Goal: Transaction & Acquisition: Purchase product/service

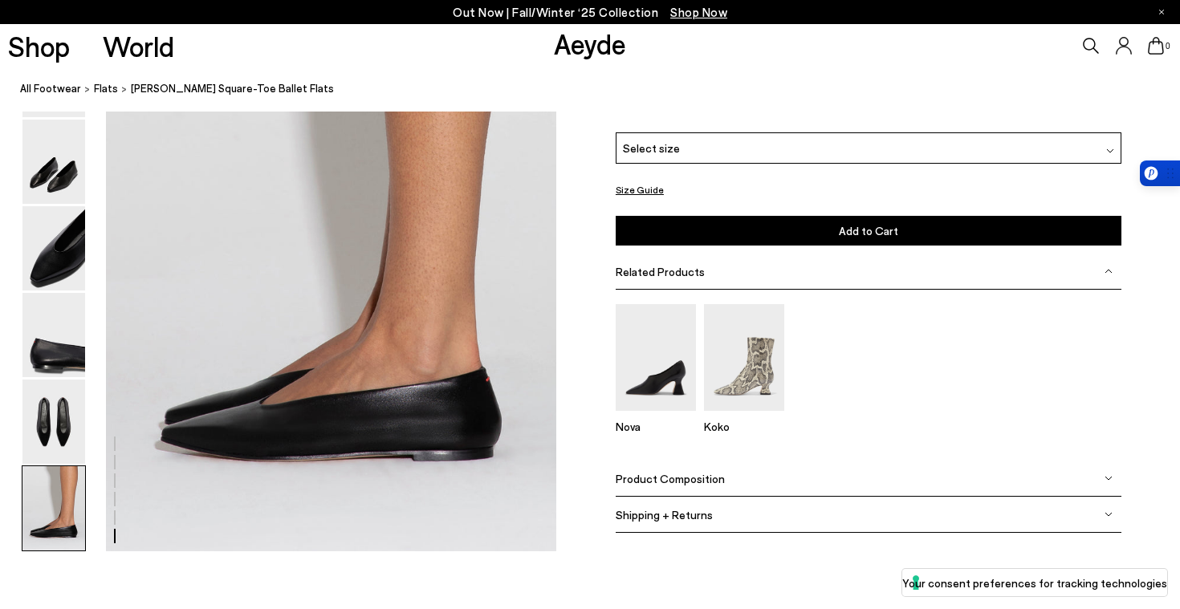
scroll to position [3184, 0]
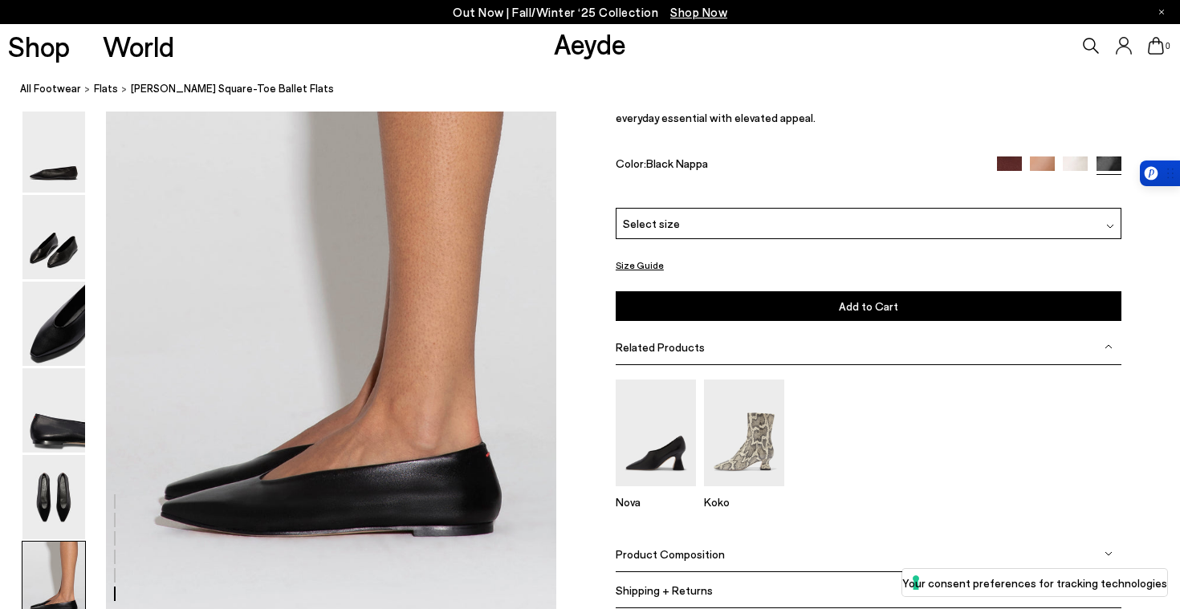
scroll to position [3088, 0]
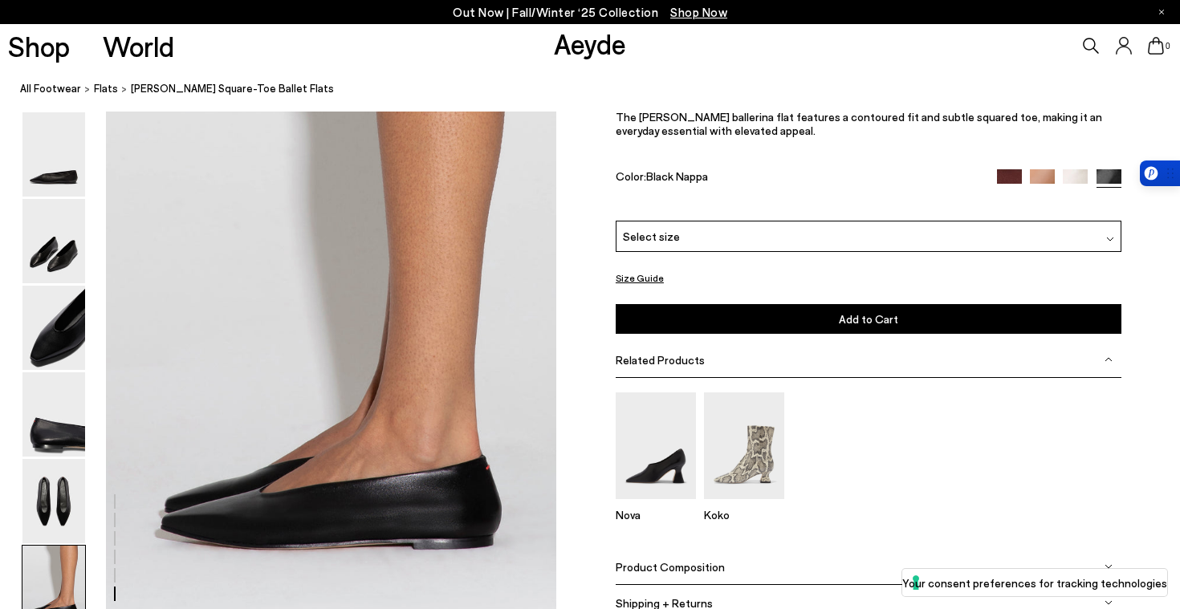
click at [693, 235] on div "Select size" at bounding box center [869, 236] width 506 height 31
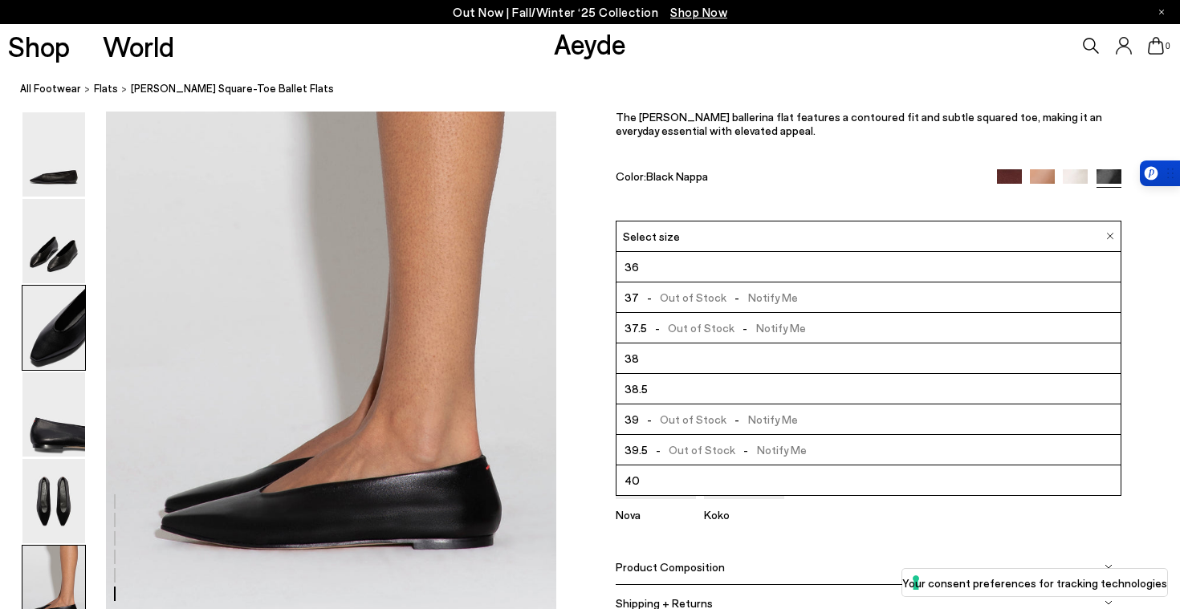
click at [62, 327] on img at bounding box center [53, 328] width 63 height 84
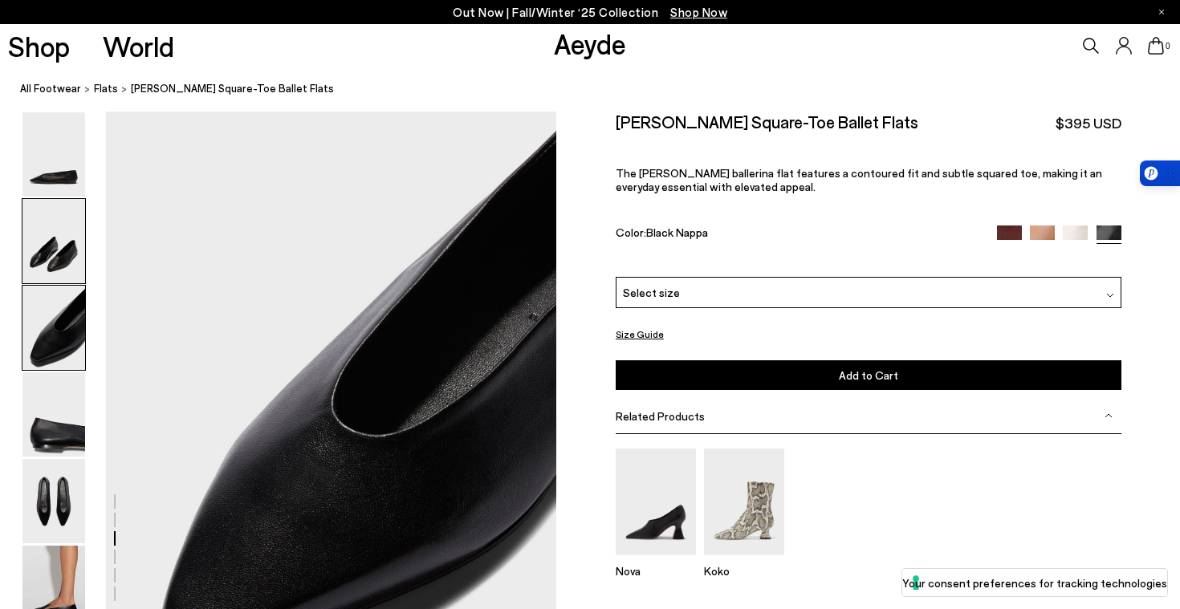
click at [57, 227] on img at bounding box center [53, 241] width 63 height 84
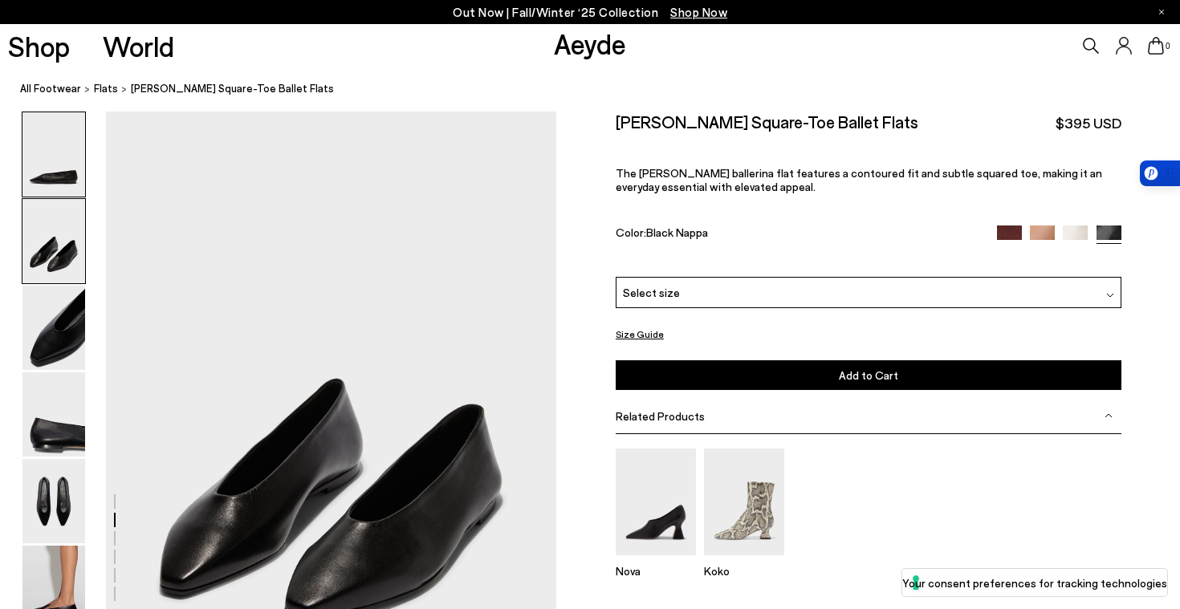
click at [54, 179] on img at bounding box center [53, 154] width 63 height 84
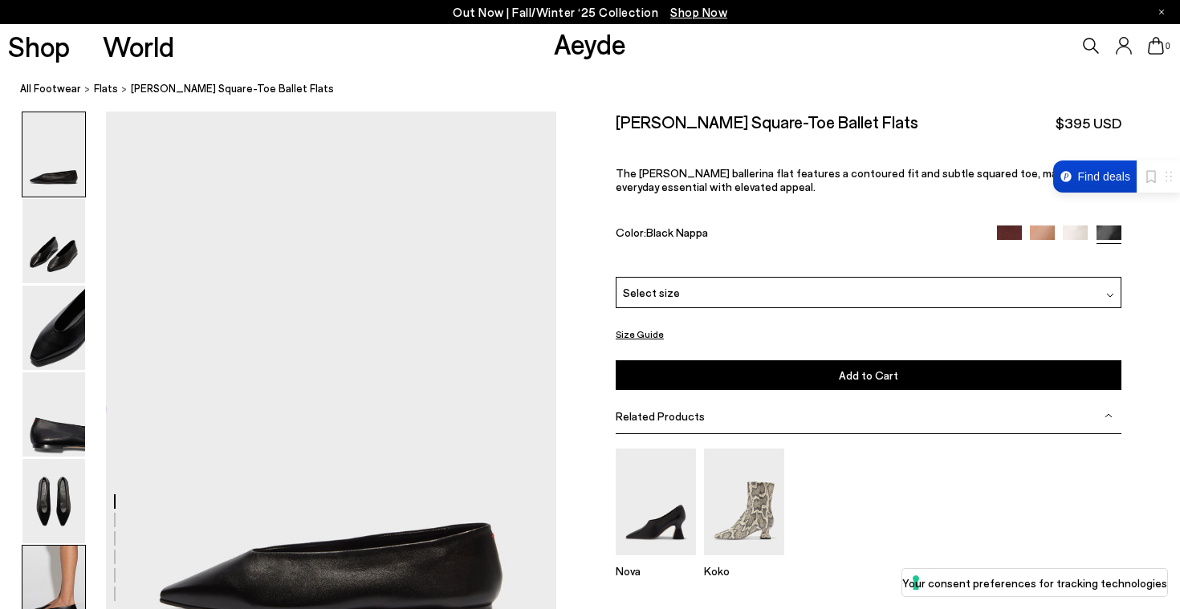
scroll to position [0, 0]
click at [75, 550] on img at bounding box center [53, 588] width 63 height 84
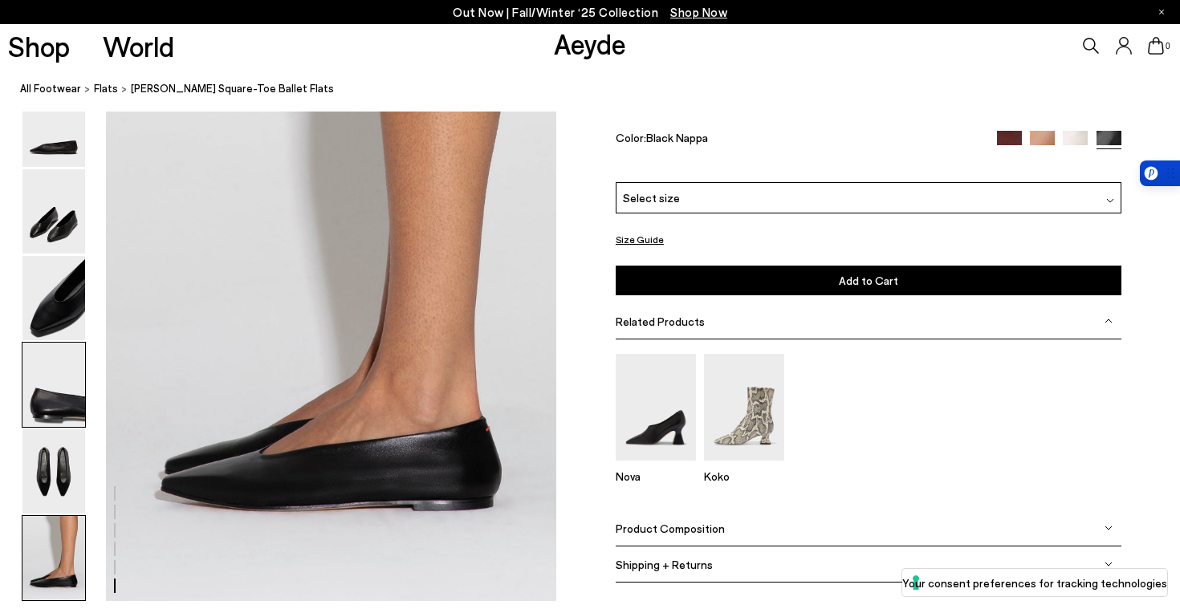
scroll to position [3127, 0]
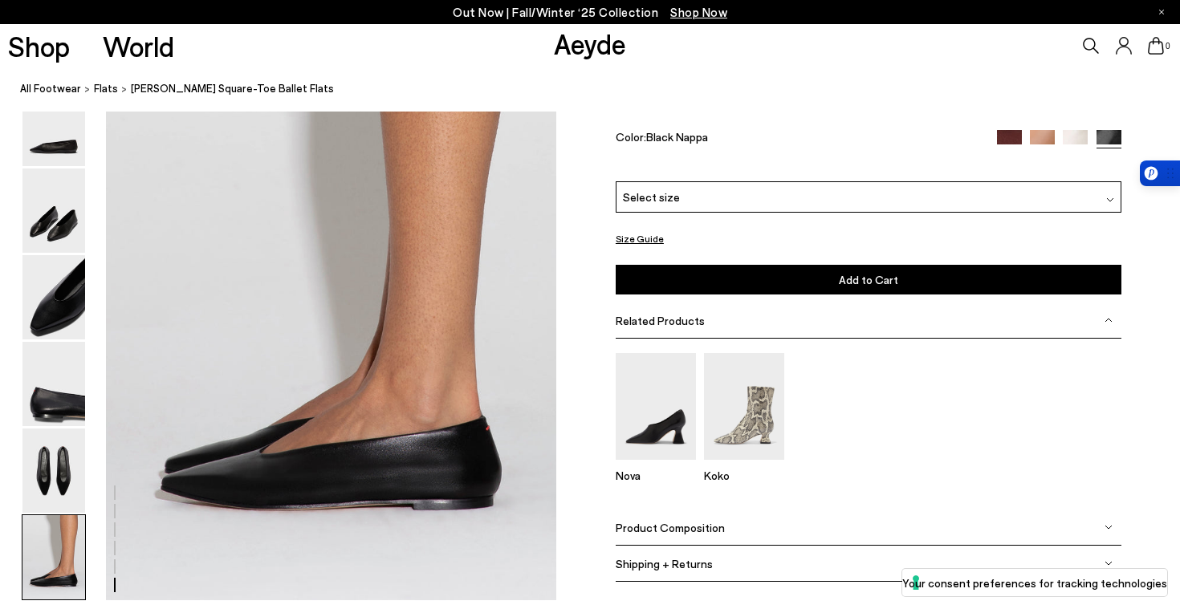
click at [697, 198] on div "Select size" at bounding box center [869, 196] width 506 height 31
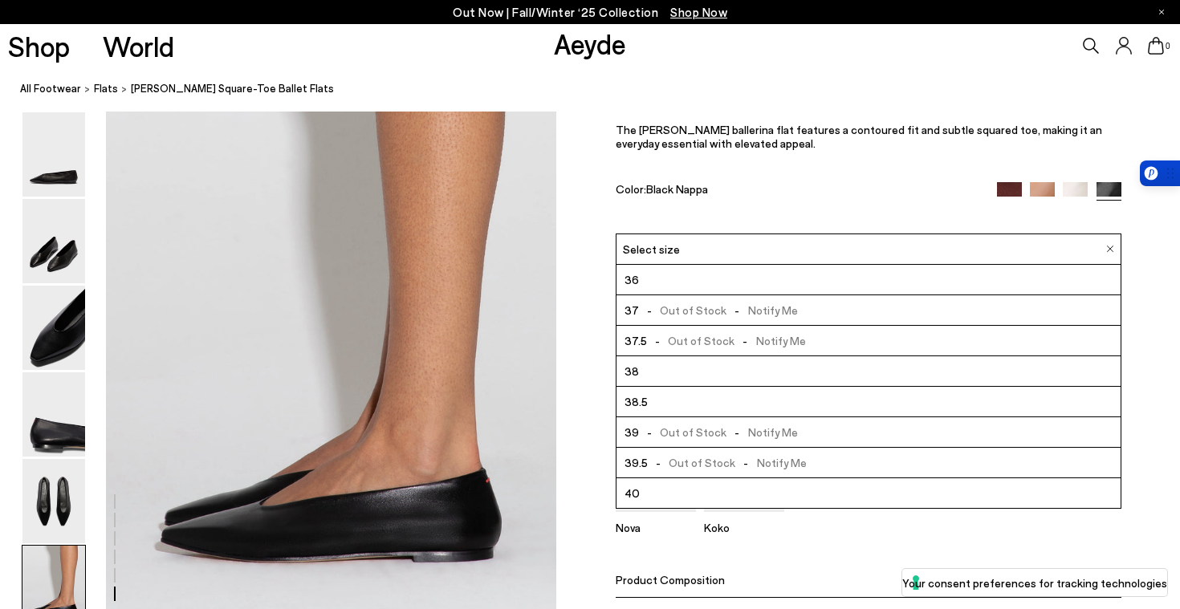
scroll to position [3076, 0]
click at [695, 265] on li "36" at bounding box center [868, 279] width 504 height 30
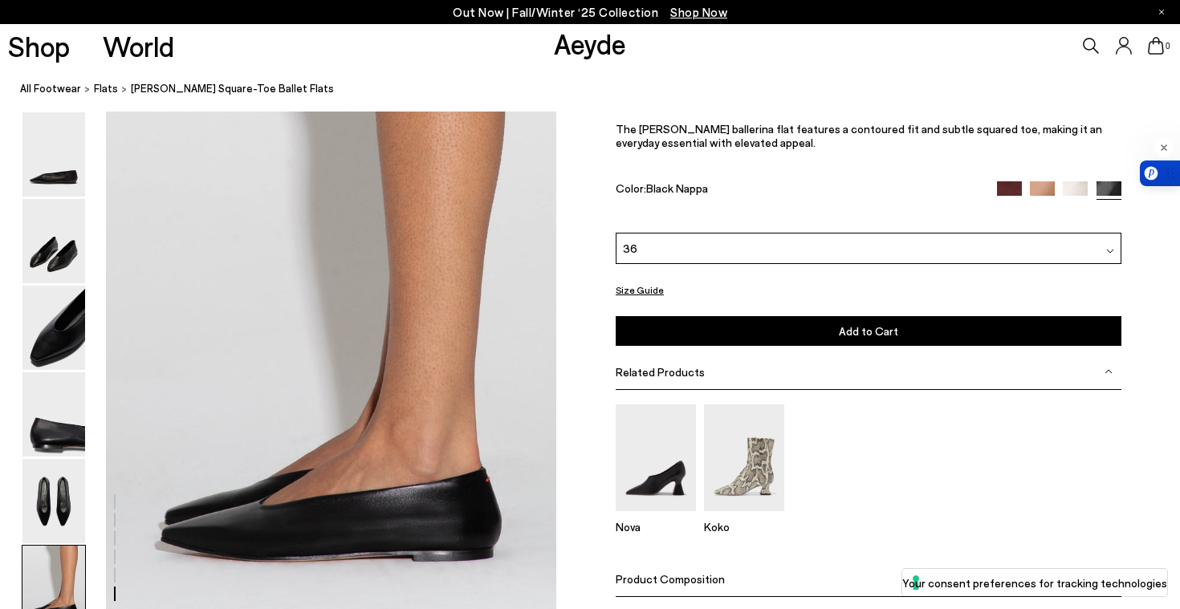
click at [1013, 188] on img at bounding box center [1009, 193] width 25 height 25
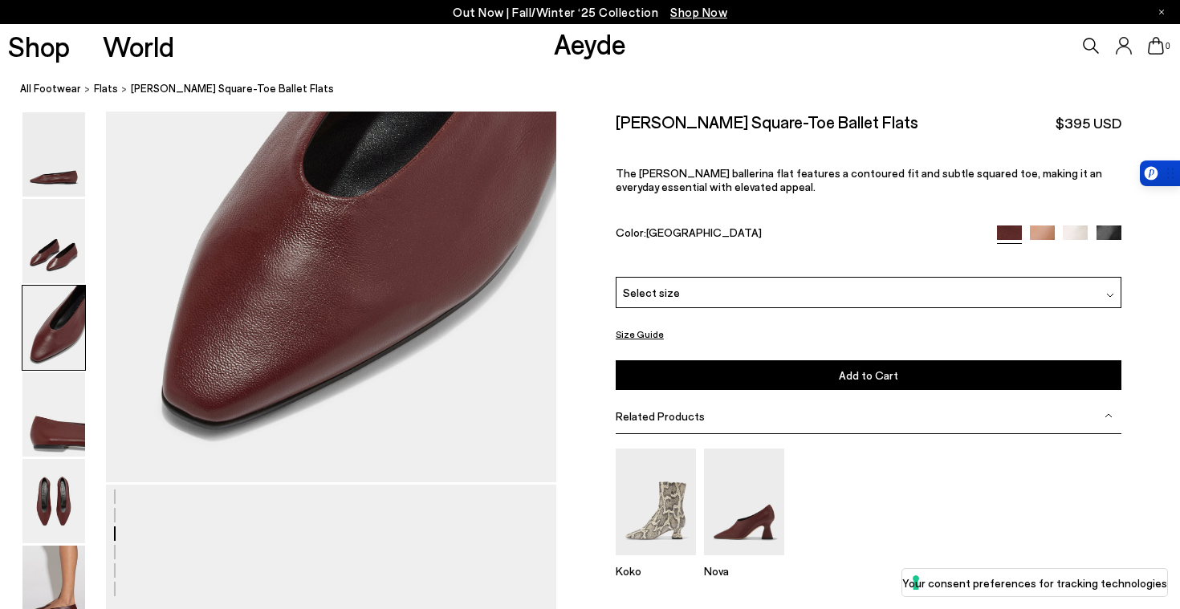
scroll to position [1332, 0]
click at [1109, 236] on img at bounding box center [1108, 238] width 25 height 25
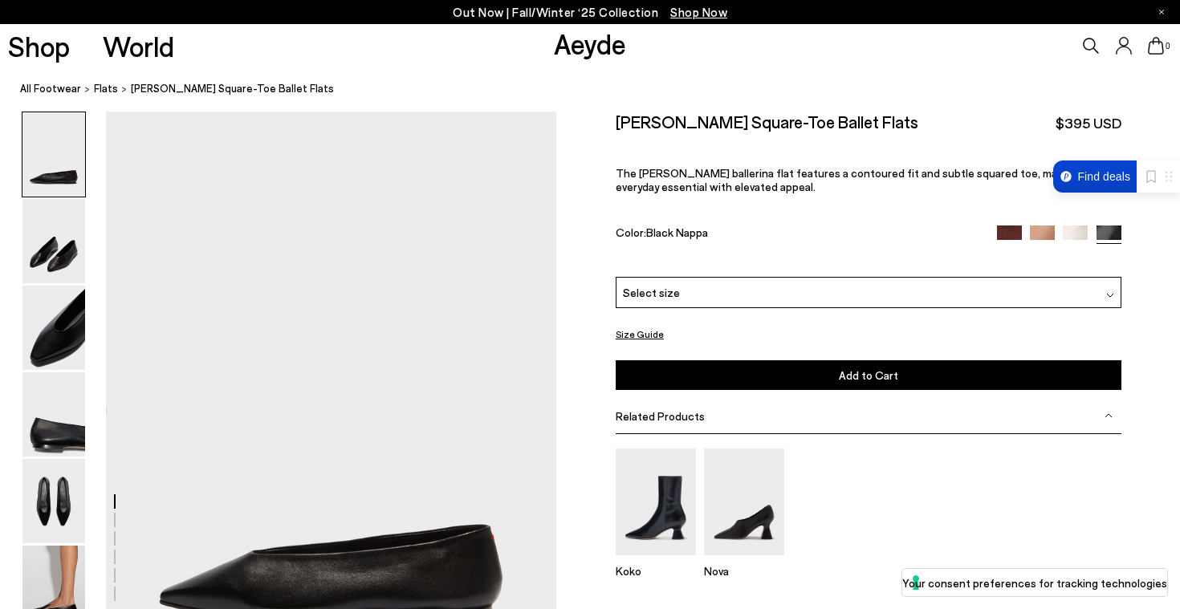
click at [1104, 240] on link at bounding box center [1108, 235] width 25 height 18
click at [910, 279] on div "Select size" at bounding box center [869, 292] width 506 height 31
click at [931, 294] on div "Select size" at bounding box center [869, 292] width 506 height 31
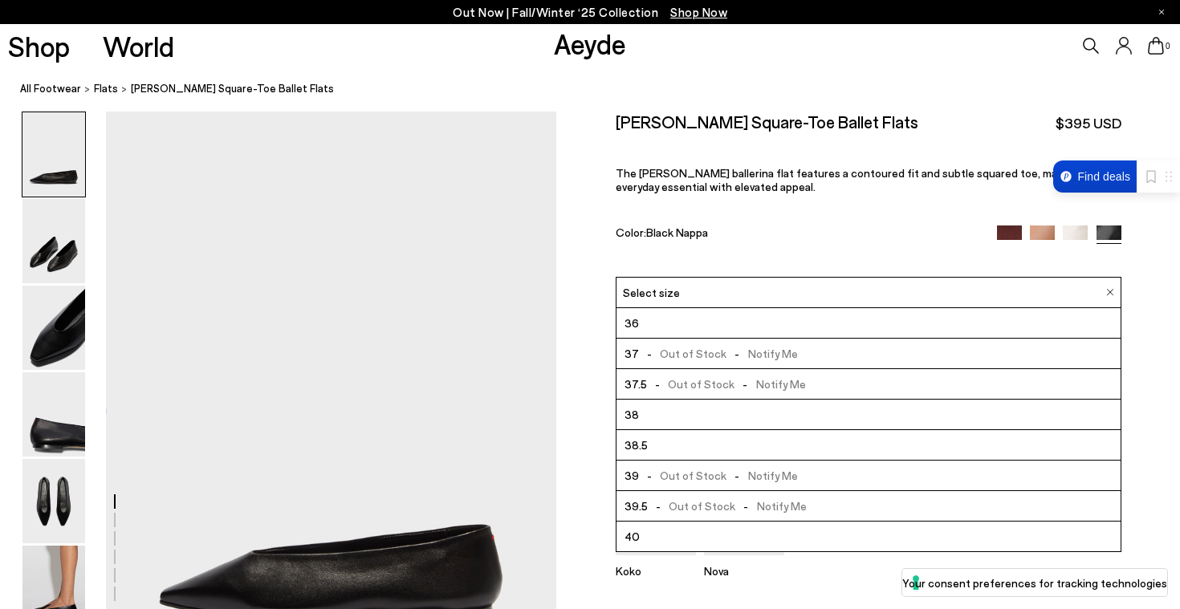
click at [729, 261] on div "[PERSON_NAME] Square-Toe Ballet Flats $395 USD The [PERSON_NAME] ballerina flat…" at bounding box center [869, 194] width 506 height 165
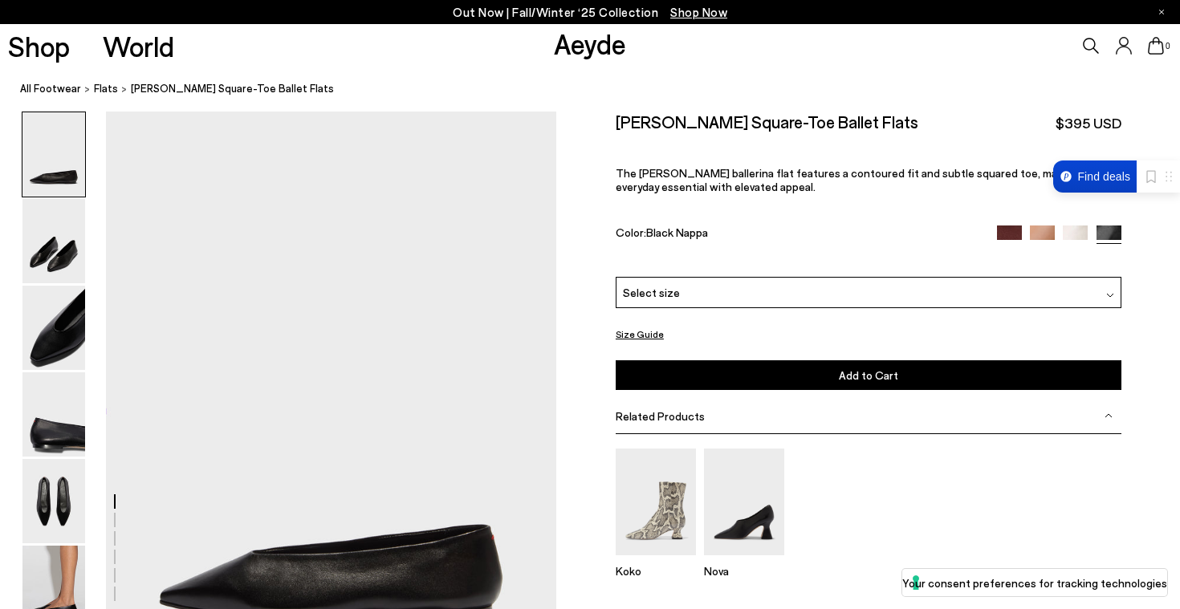
click at [646, 335] on button "Size Guide" at bounding box center [640, 334] width 48 height 20
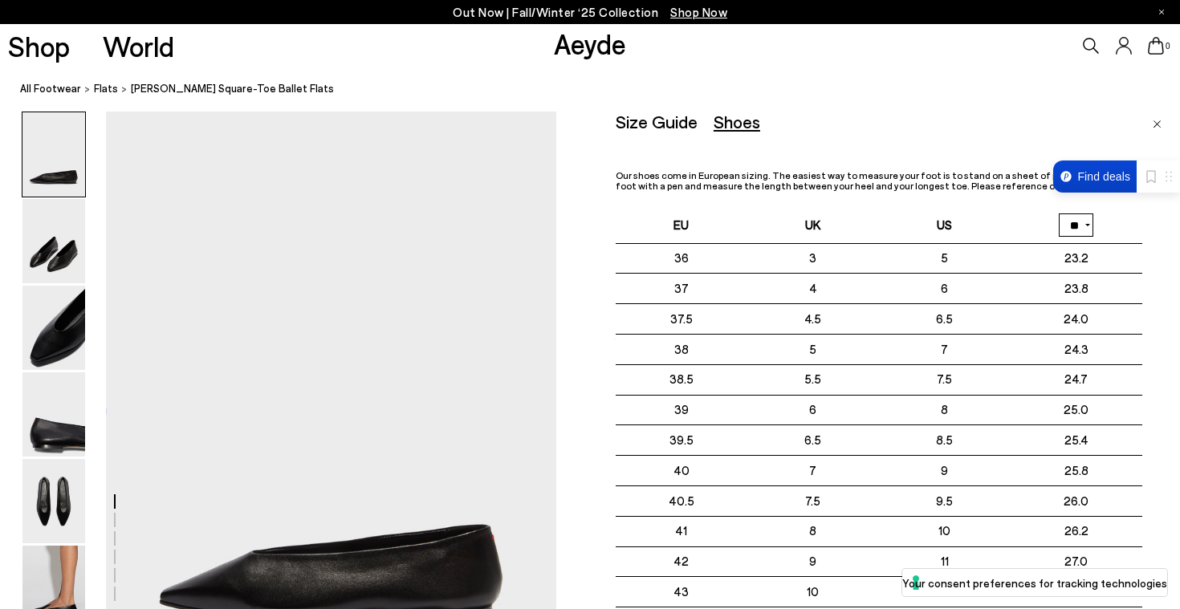
click at [1095, 230] on th "** **" at bounding box center [1076, 225] width 132 height 36
click at [1084, 230] on select "** **" at bounding box center [1076, 224] width 35 height 23
click at [1059, 213] on select "** **" at bounding box center [1076, 224] width 35 height 23
click at [986, 197] on div "Our shoes come in European sizing. The easiest way to measure your foot is to s…" at bounding box center [879, 434] width 526 height 529
click at [1064, 225] on select "** **" at bounding box center [1076, 224] width 35 height 23
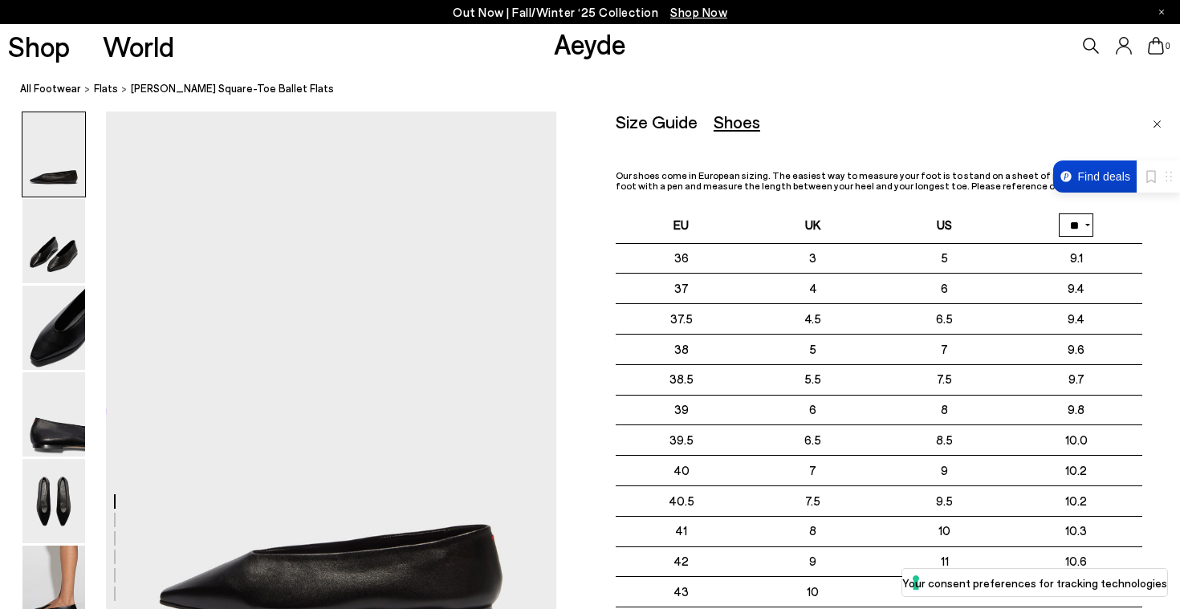
select select "**"
click at [1059, 213] on select "** **" at bounding box center [1076, 224] width 35 height 23
click at [937, 185] on div at bounding box center [962, 177] width 143 height 32
click at [728, 113] on div "Shoes" at bounding box center [736, 122] width 47 height 20
click at [1157, 123] on img "Close" at bounding box center [1156, 124] width 9 height 8
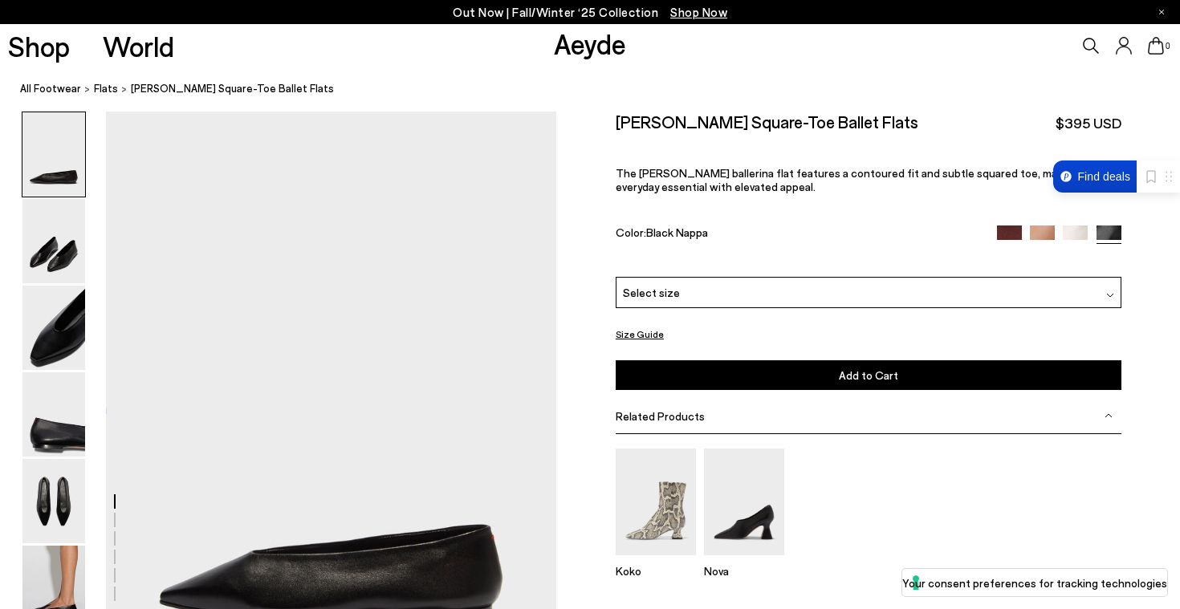
click at [772, 283] on div "Select size" at bounding box center [869, 292] width 506 height 31
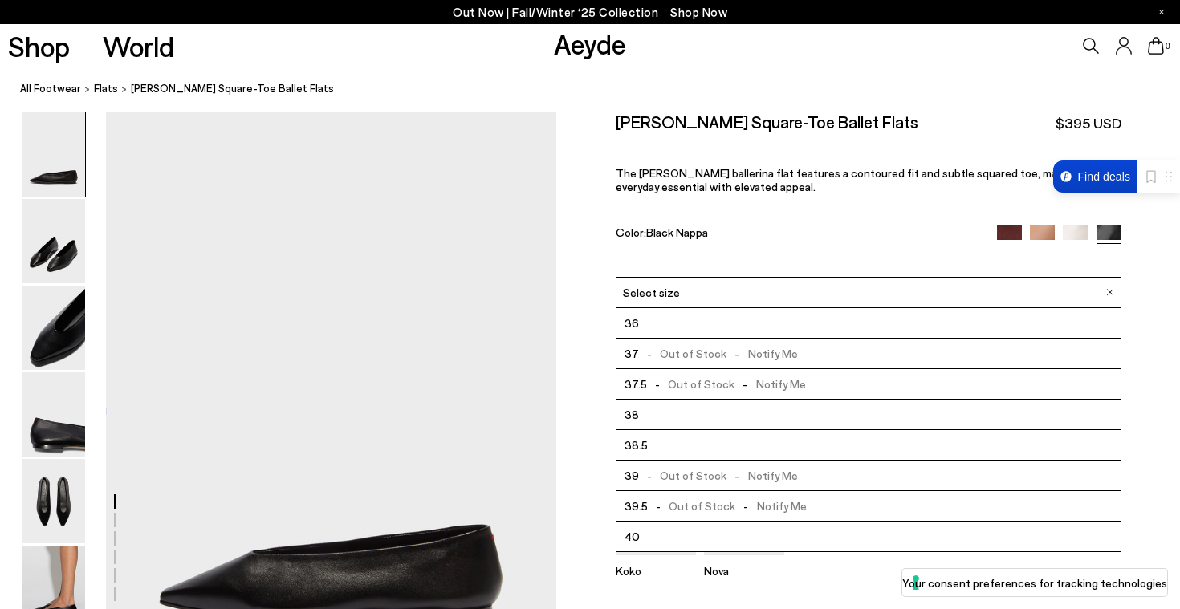
click at [791, 235] on div "Color: Black Nappa" at bounding box center [798, 235] width 365 height 18
